Goal: Learn about a topic

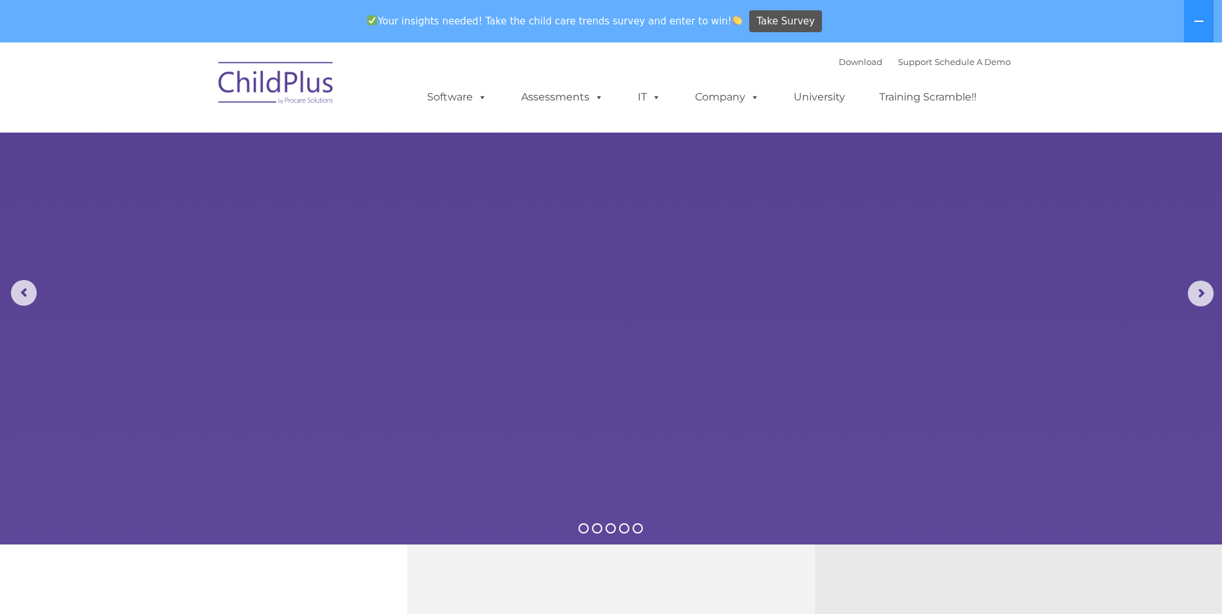
select select "MEDIUM"
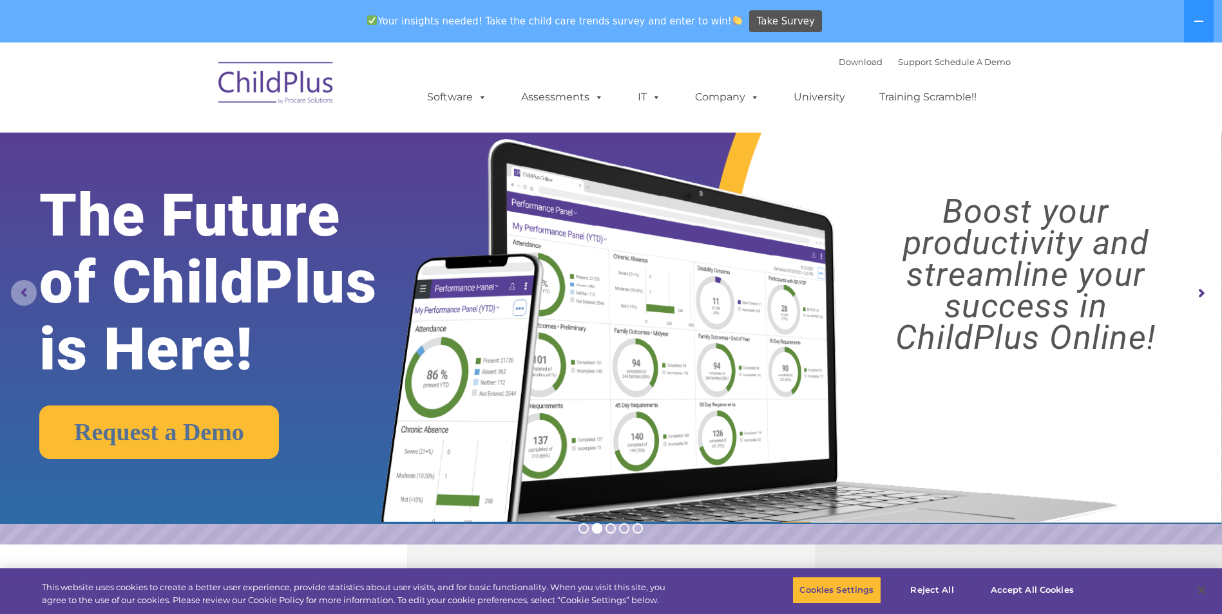
click at [30, 290] on rs-arrow at bounding box center [24, 293] width 26 height 26
click at [19, 287] on rs-arrow at bounding box center [24, 293] width 26 height 26
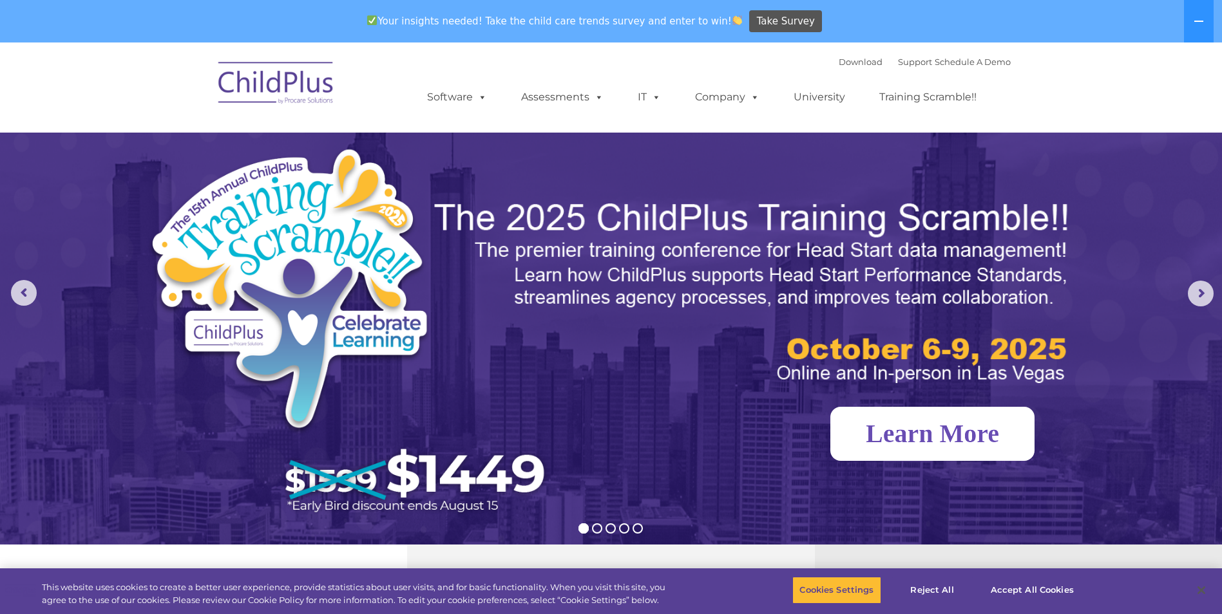
click at [963, 426] on link "Learn More" at bounding box center [932, 434] width 204 height 54
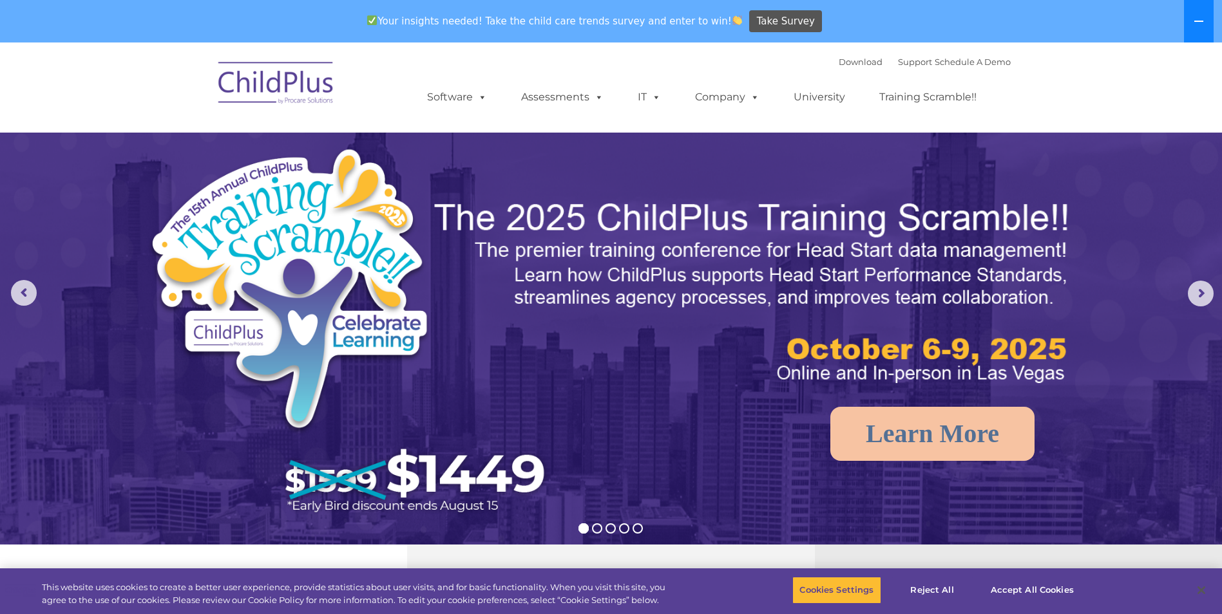
click at [1203, 26] on icon at bounding box center [1198, 21] width 10 height 10
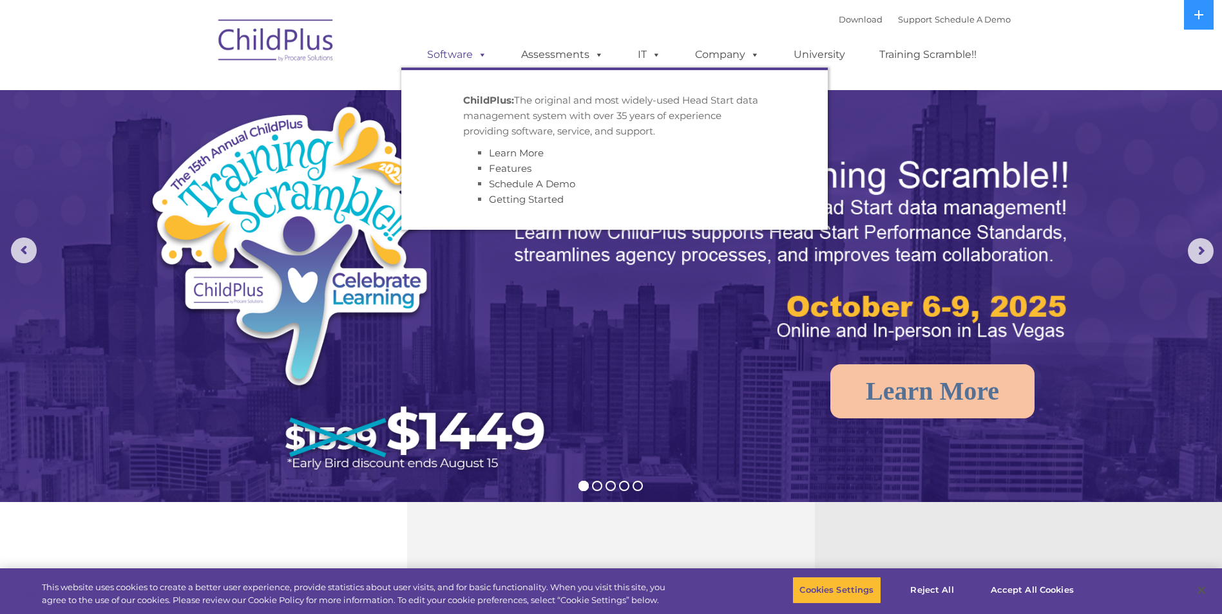
click at [482, 53] on span at bounding box center [480, 54] width 14 height 12
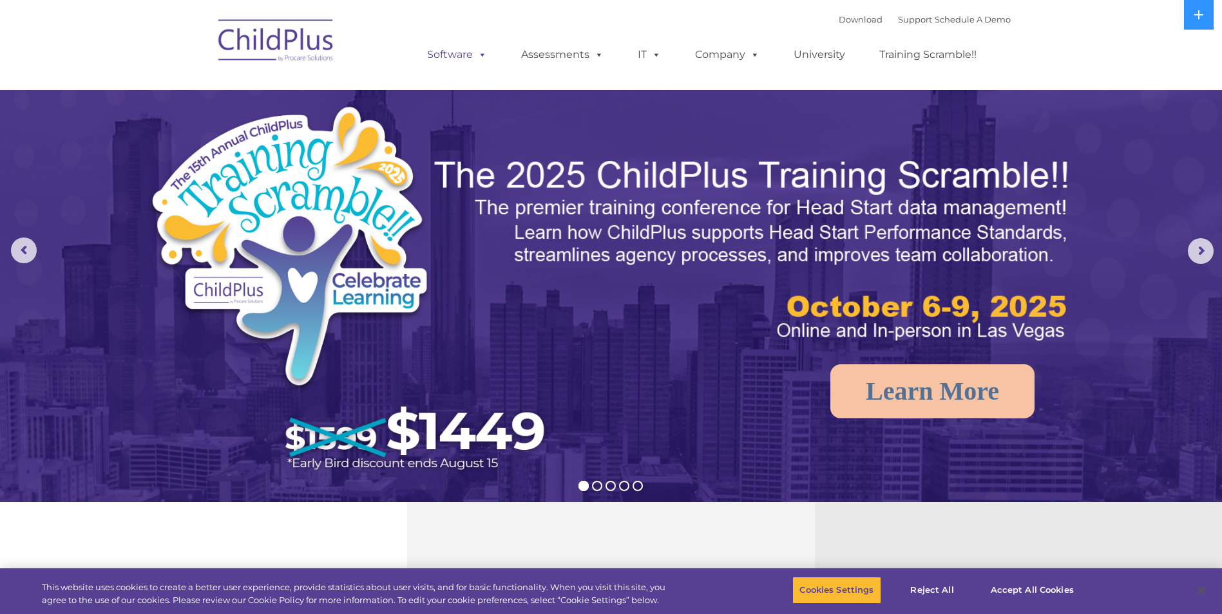
click at [482, 53] on span at bounding box center [480, 54] width 14 height 12
